Goal: Task Accomplishment & Management: Use online tool/utility

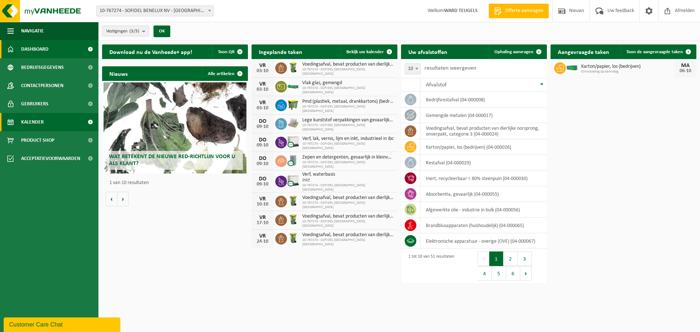
click at [43, 121] on span "Kalender" at bounding box center [32, 122] width 23 height 18
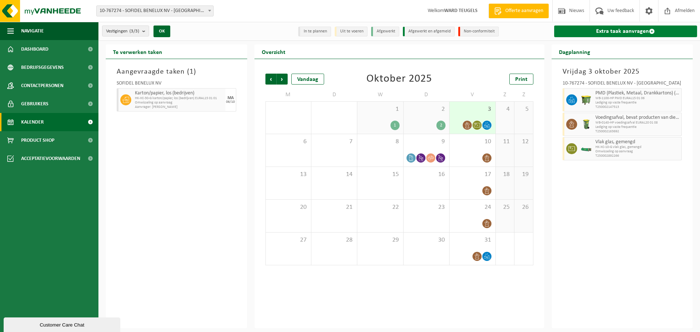
click at [619, 30] on link "Extra taak aanvragen" at bounding box center [625, 32] width 143 height 12
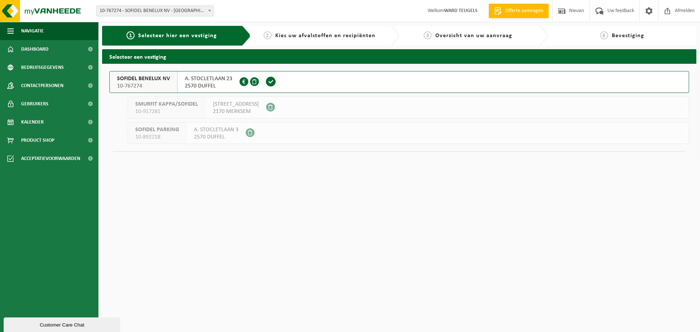
click at [134, 79] on span "SOFIDEL BENELUX NV" at bounding box center [143, 78] width 53 height 7
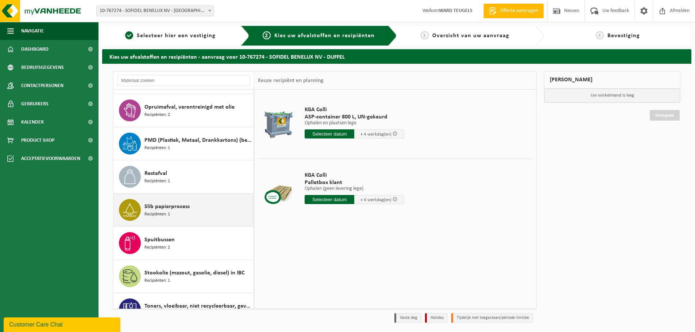
click at [153, 211] on span "Recipiënten: 1" at bounding box center [157, 214] width 26 height 7
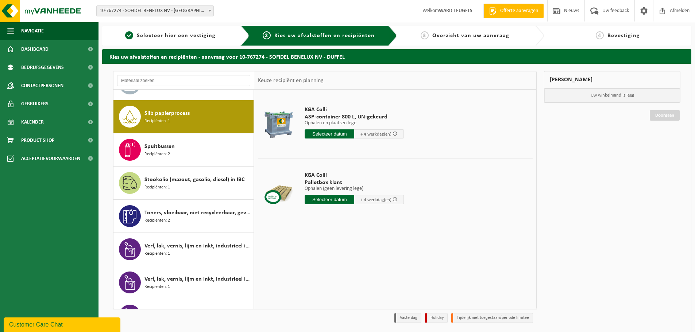
scroll to position [1162, 0]
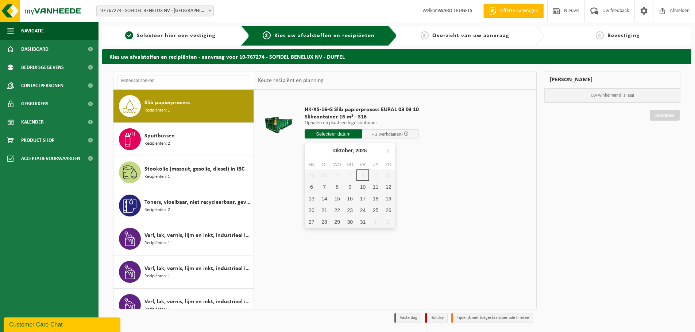
click at [339, 134] on input "text" at bounding box center [333, 134] width 57 height 9
click at [314, 184] on div "6" at bounding box center [311, 187] width 13 height 12
type input "Van 2025-10-06"
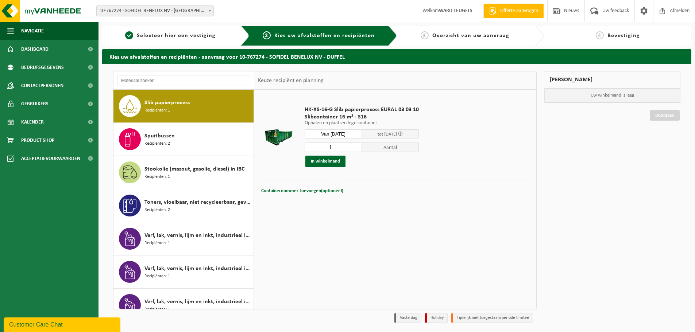
drag, startPoint x: 339, startPoint y: 147, endPoint x: 312, endPoint y: 147, distance: 27.0
click at [312, 147] on input "1" at bounding box center [333, 147] width 57 height 9
type input "2"
click at [329, 161] on button "In winkelmand" at bounding box center [325, 162] width 40 height 12
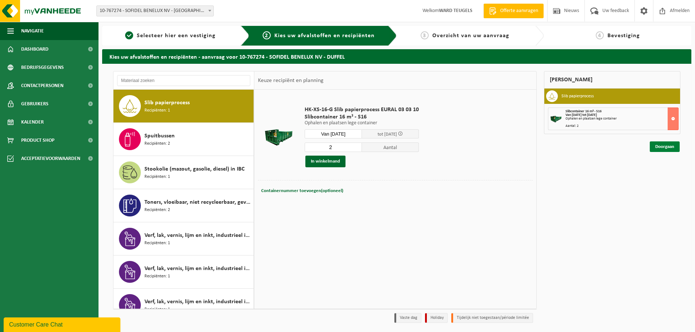
click at [664, 151] on link "Doorgaan" at bounding box center [665, 147] width 30 height 11
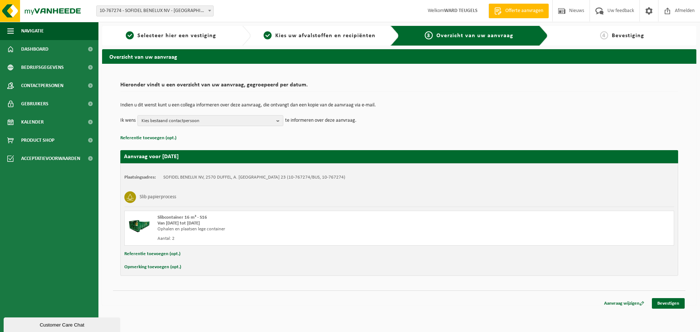
click at [167, 267] on button "Opmerking toevoegen (opt.)" at bounding box center [152, 267] width 57 height 9
click at [175, 266] on input "text" at bounding box center [413, 268] width 507 height 11
type input "graag eerste werk aub?"
click at [675, 308] on link "Bevestigen" at bounding box center [668, 305] width 33 height 11
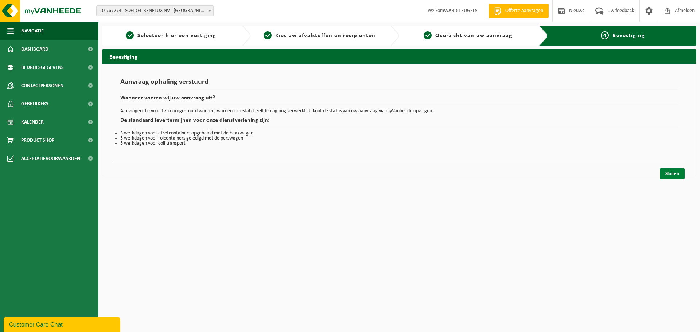
click at [676, 175] on link "Sluiten" at bounding box center [672, 174] width 25 height 11
